Goal: Task Accomplishment & Management: Use online tool/utility

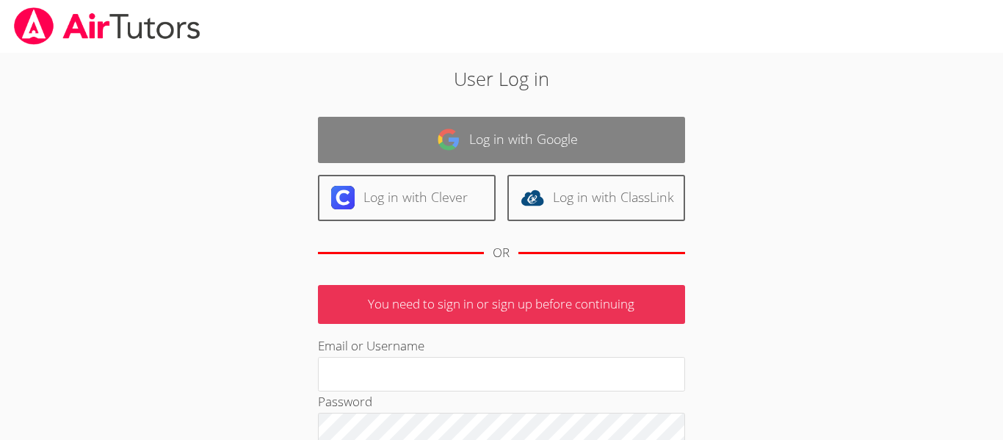
click at [502, 126] on link "Log in with Google" at bounding box center [501, 140] width 367 height 46
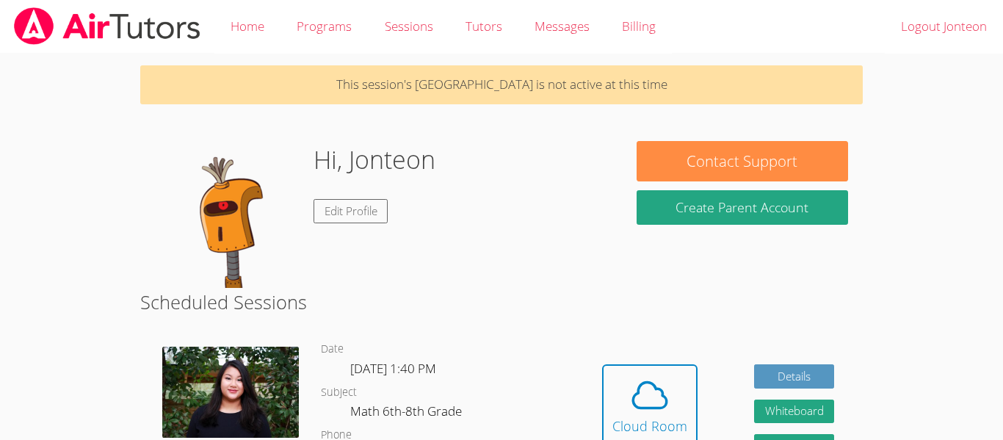
scroll to position [70, 0]
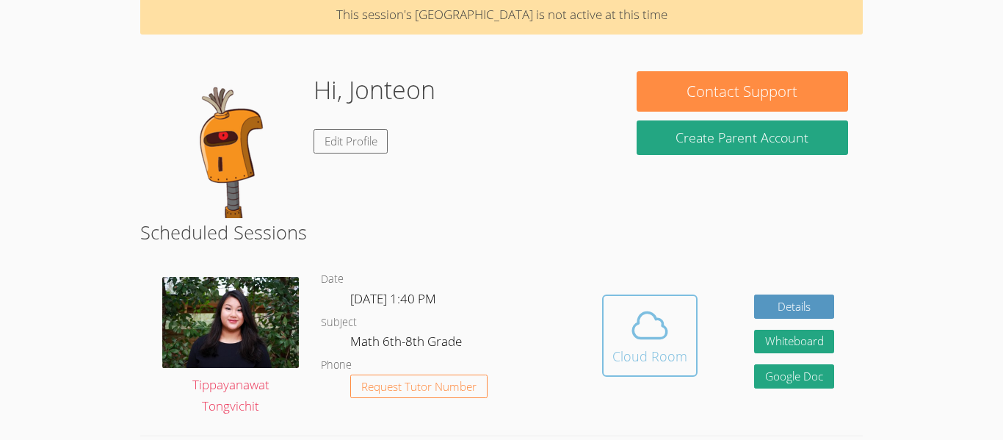
click at [665, 343] on icon at bounding box center [649, 325] width 41 height 41
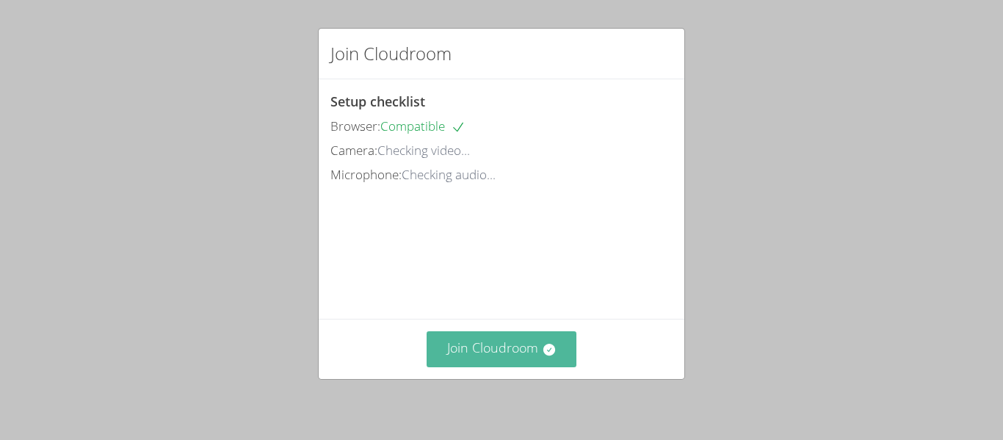
click at [542, 338] on button "Join Cloudroom" at bounding box center [502, 349] width 151 height 36
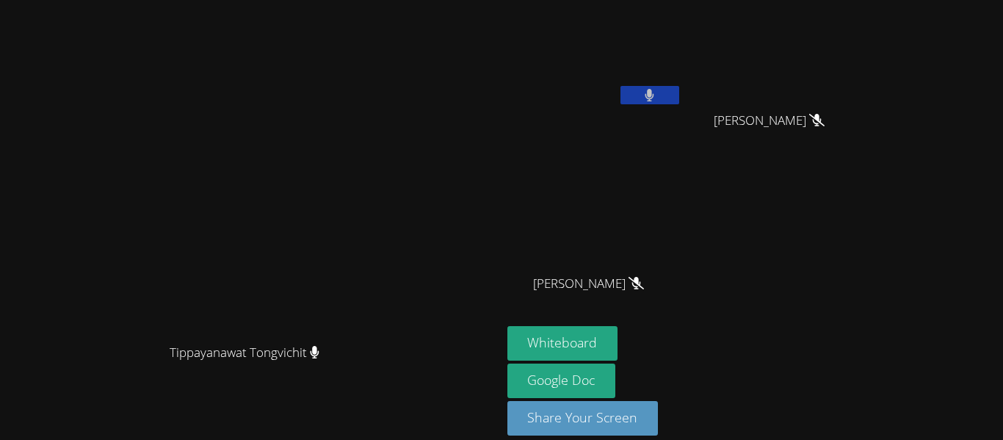
click at [679, 99] on button at bounding box center [650, 95] width 59 height 18
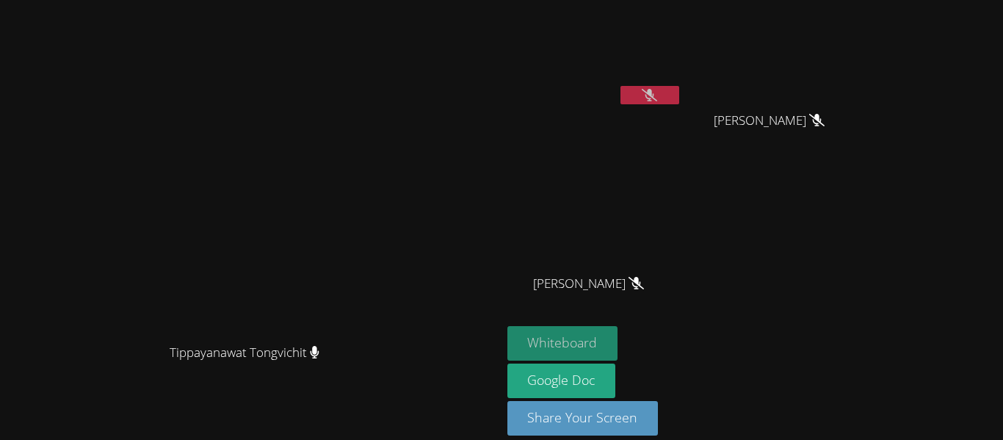
click at [618, 336] on button "Whiteboard" at bounding box center [562, 343] width 111 height 35
